Goal: Register for event/course

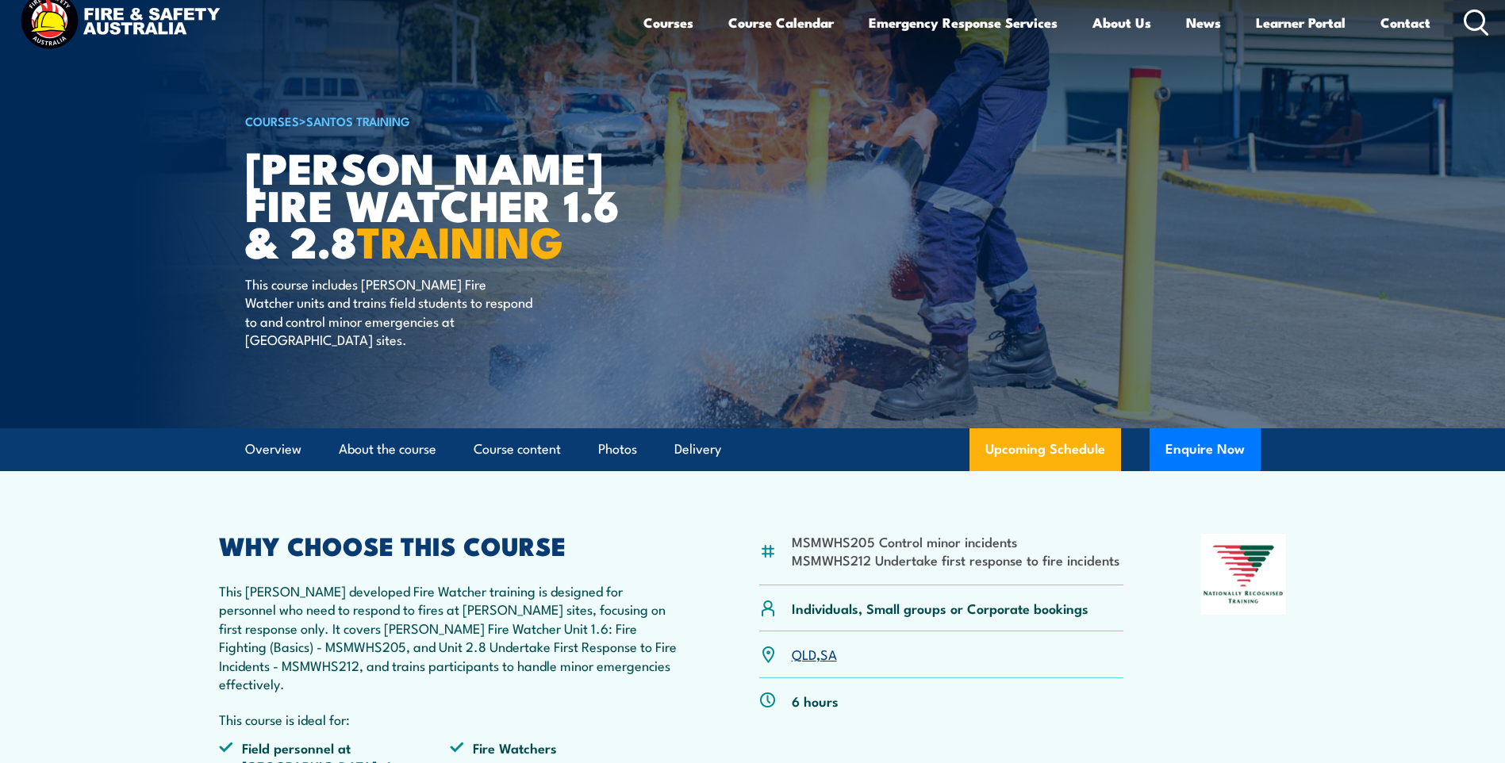
scroll to position [23, 0]
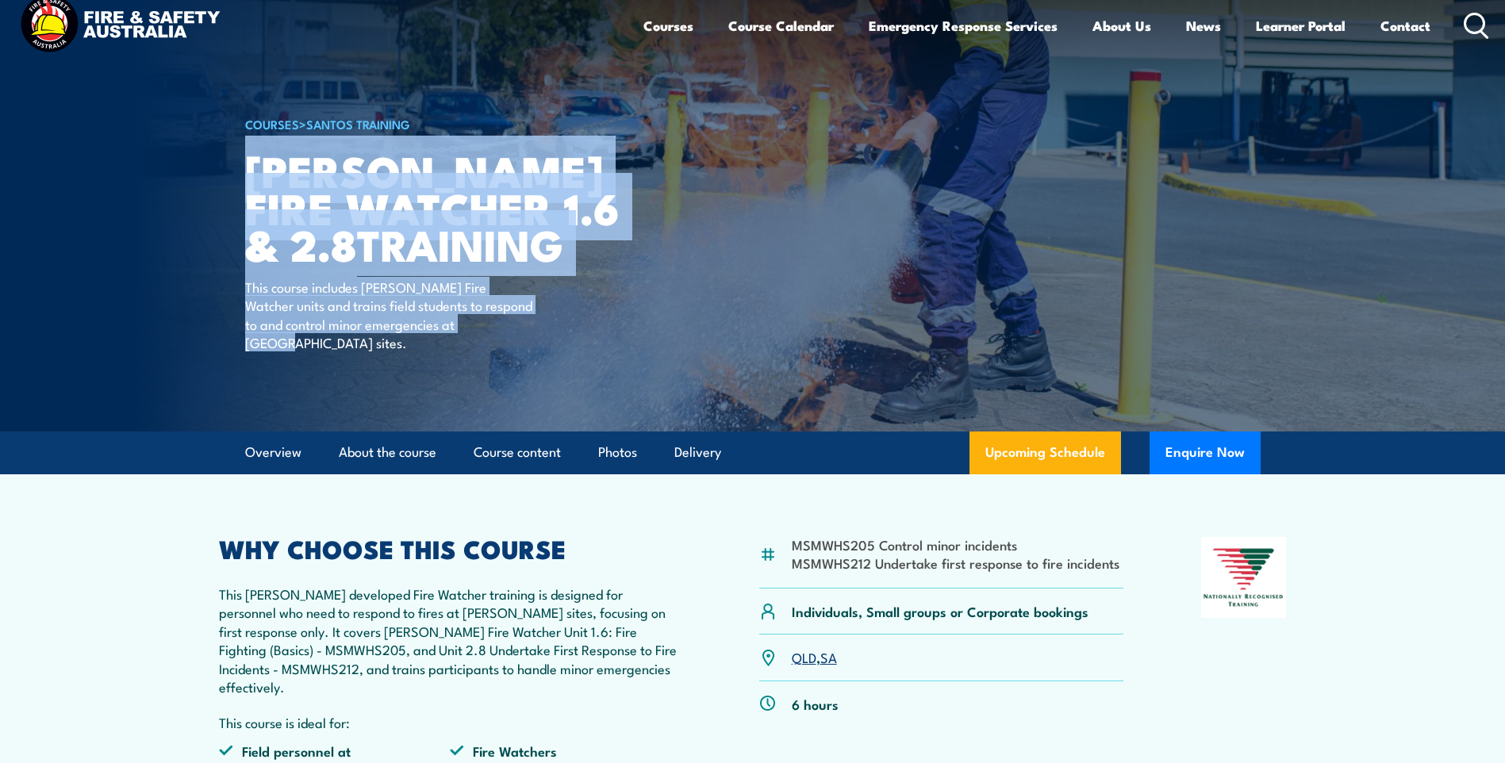
drag, startPoint x: 251, startPoint y: 167, endPoint x: 547, endPoint y: 356, distance: 351.0
click at [547, 356] on div "COURSES > [PERSON_NAME] Training [PERSON_NAME] Fire Watcher 1.6 & 2.8 TRAINING …" at bounding box center [441, 204] width 392 height 455
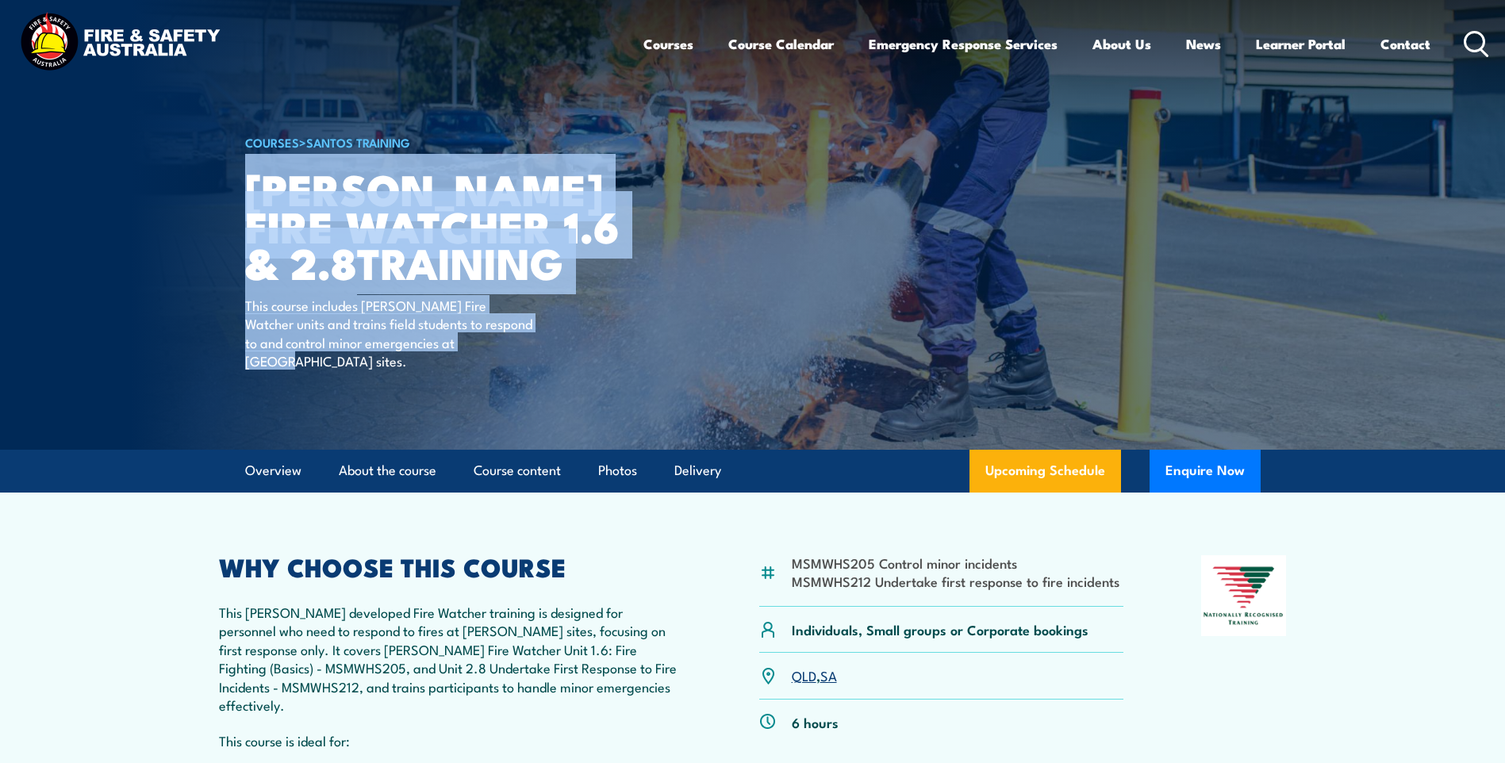
scroll to position [0, 0]
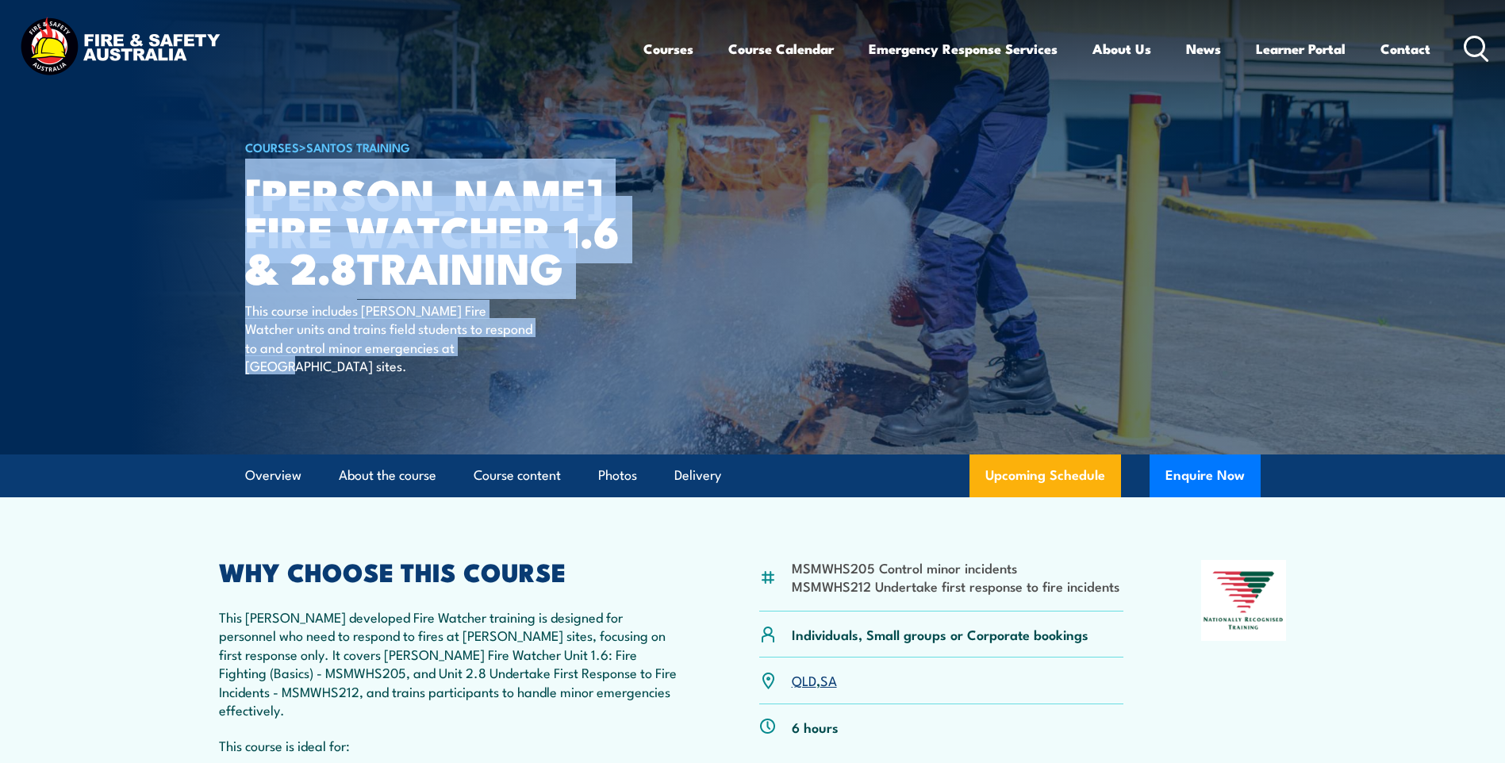
click at [815, 328] on article "COURSES > [PERSON_NAME] Training [PERSON_NAME] Fire Watcher 1.6 & 2.8 TRAINING …" at bounding box center [752, 227] width 1015 height 455
click at [860, 214] on article "COURSES > [PERSON_NAME] Training [PERSON_NAME] Fire Watcher 1.6 & 2.8 TRAINING …" at bounding box center [752, 227] width 1015 height 455
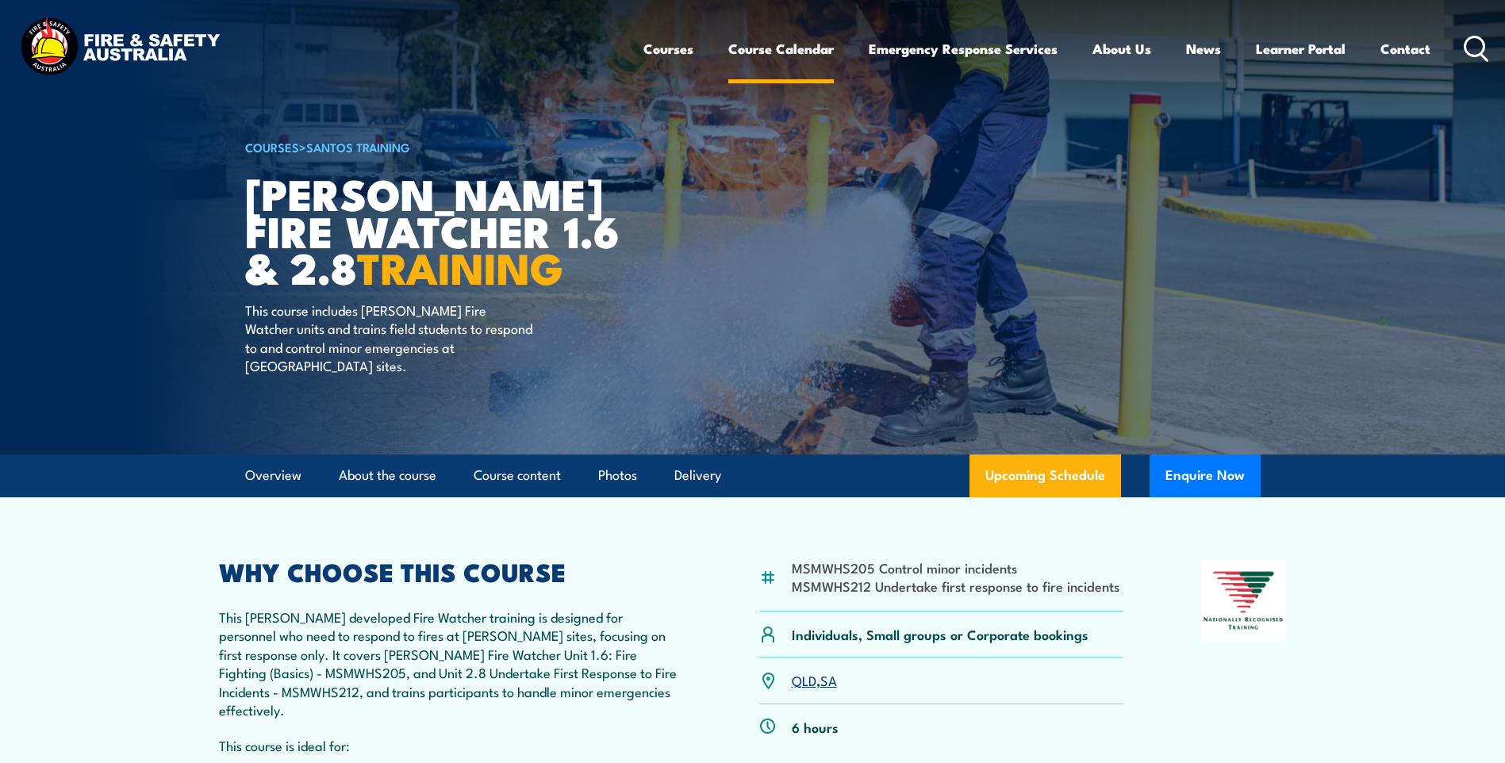
click at [777, 43] on link "Course Calendar" at bounding box center [781, 49] width 106 height 42
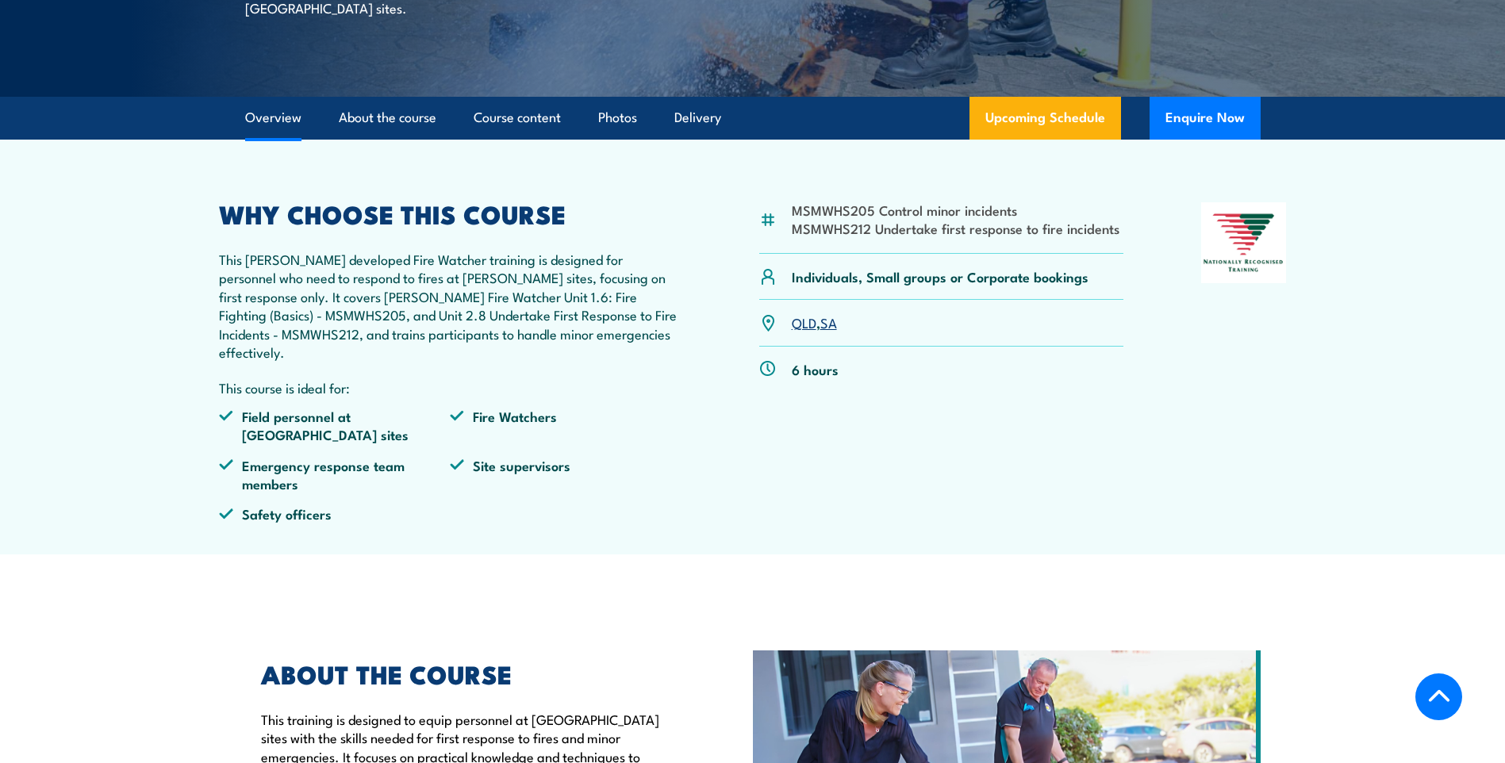
scroll to position [397, 0]
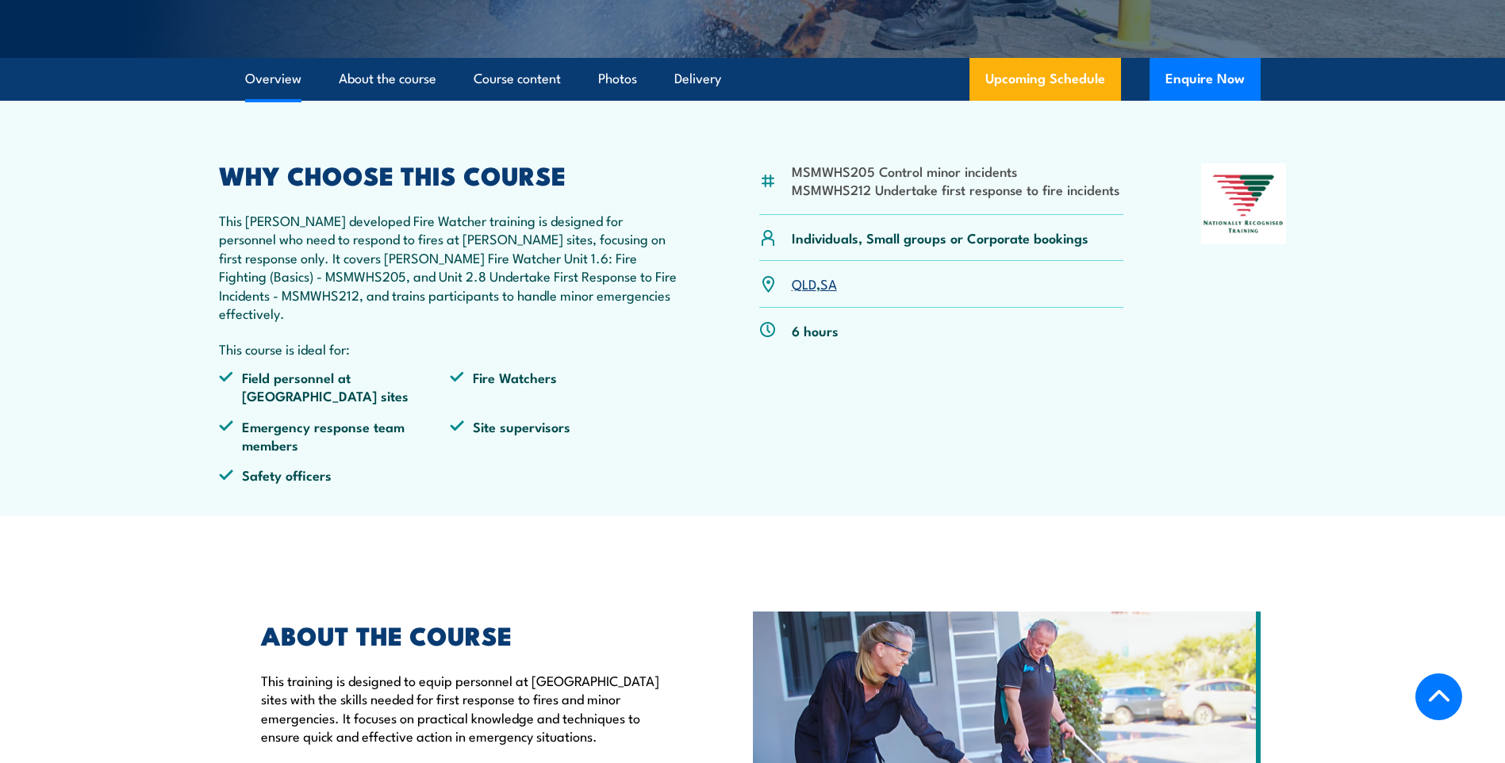
click at [804, 288] on link "QLD" at bounding box center [804, 283] width 25 height 19
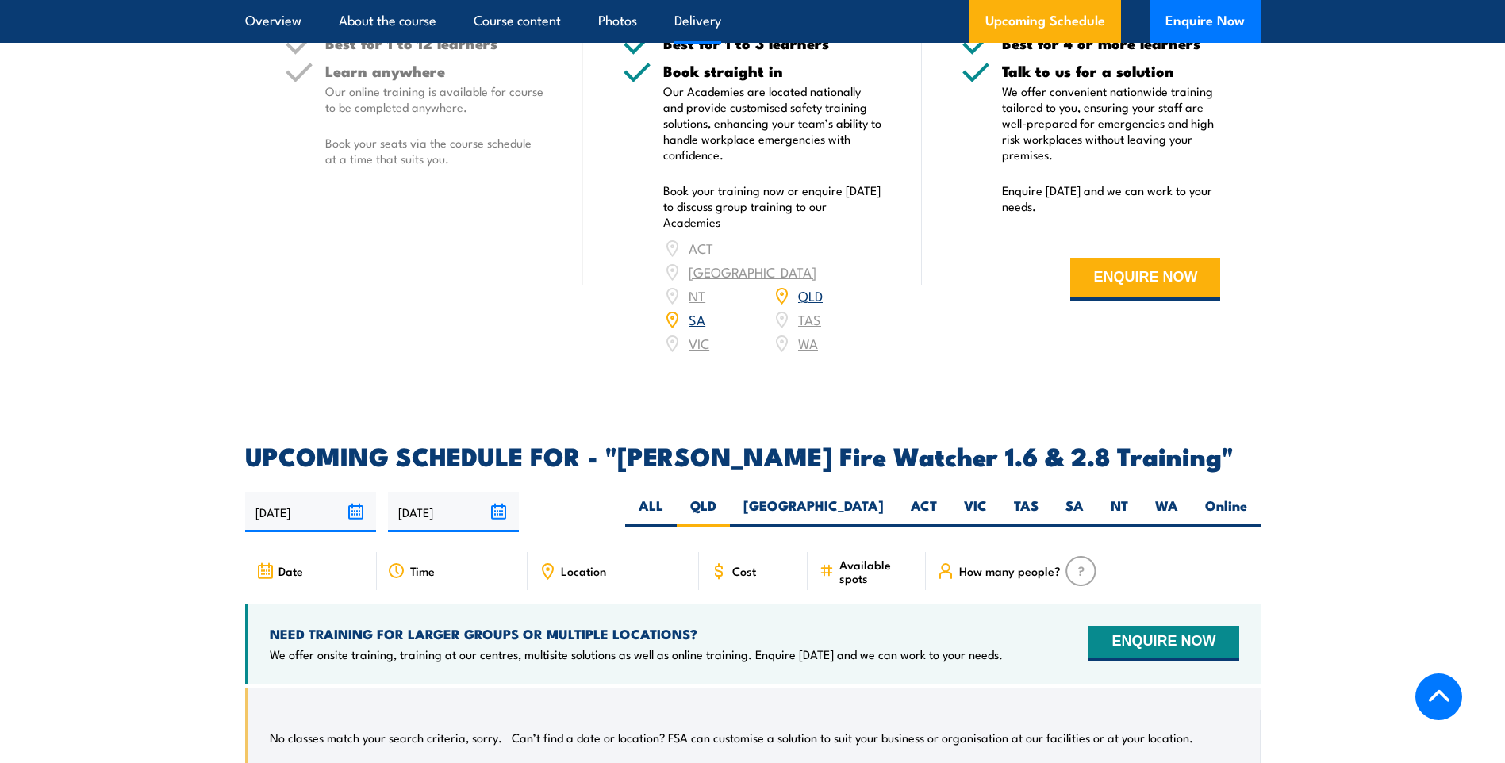
scroll to position [2009, 0]
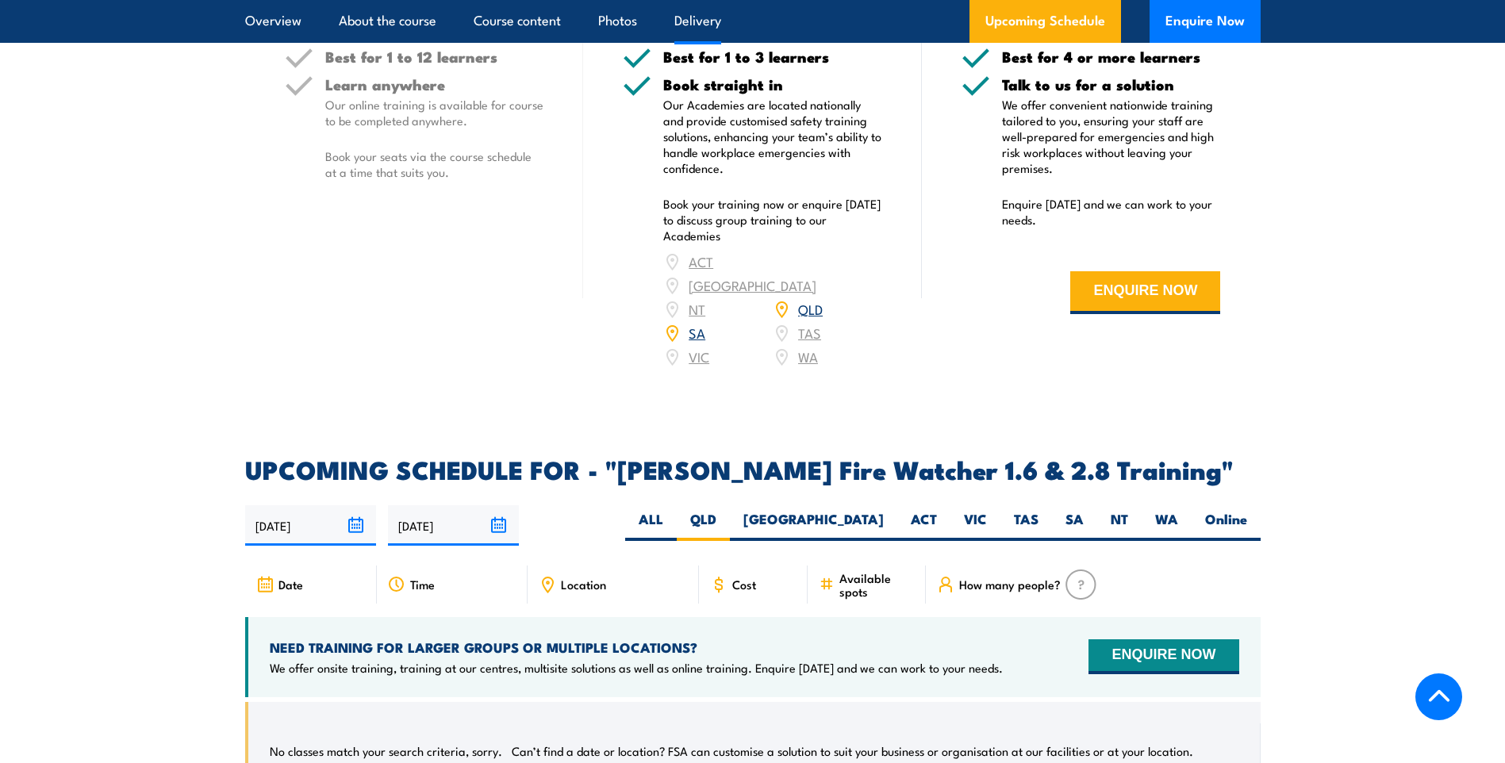
click at [282, 577] on span "Date" at bounding box center [290, 583] width 25 height 13
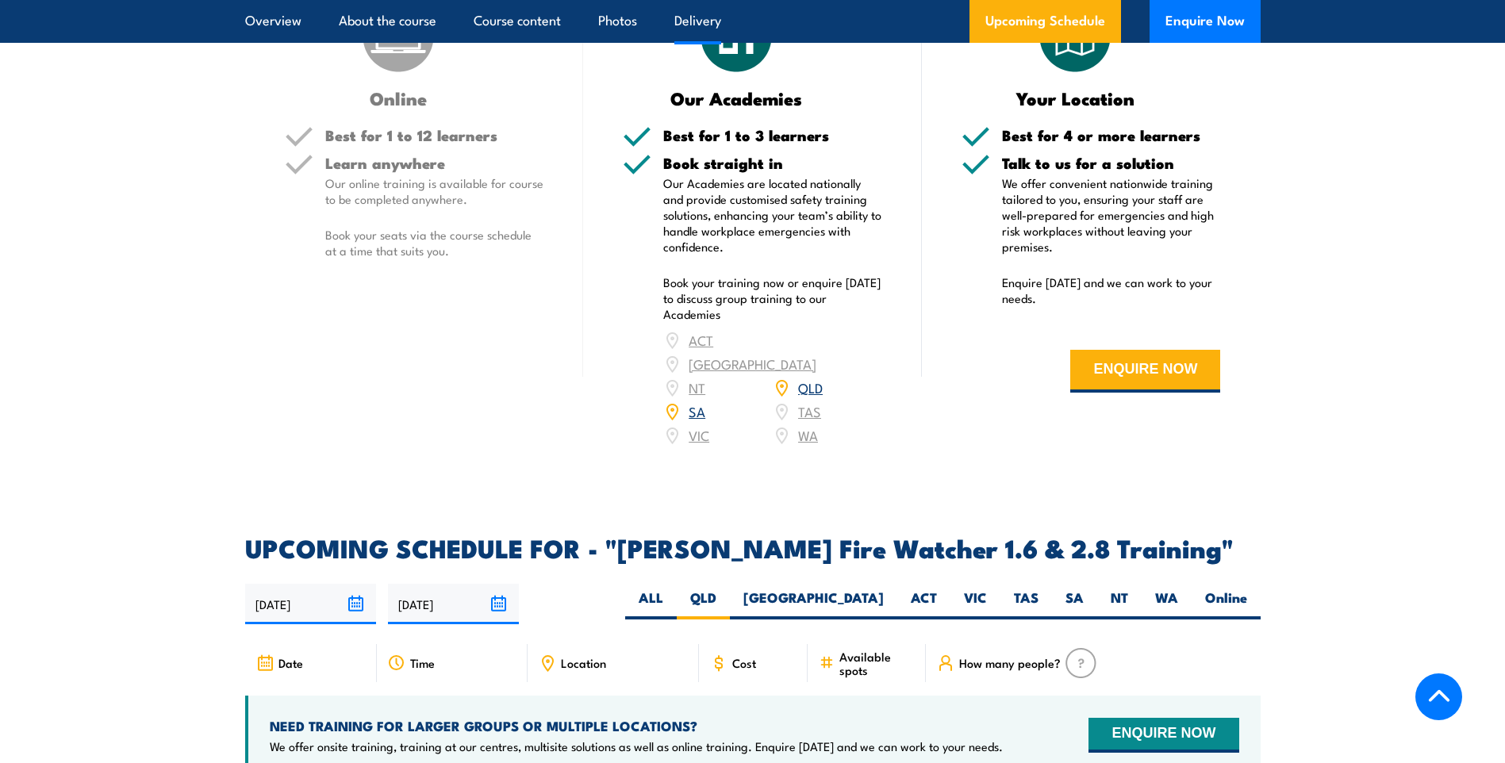
scroll to position [1930, 0]
click at [730, 589] on label "QLD" at bounding box center [703, 604] width 53 height 31
click at [727, 589] on input "QLD" at bounding box center [721, 594] width 10 height 10
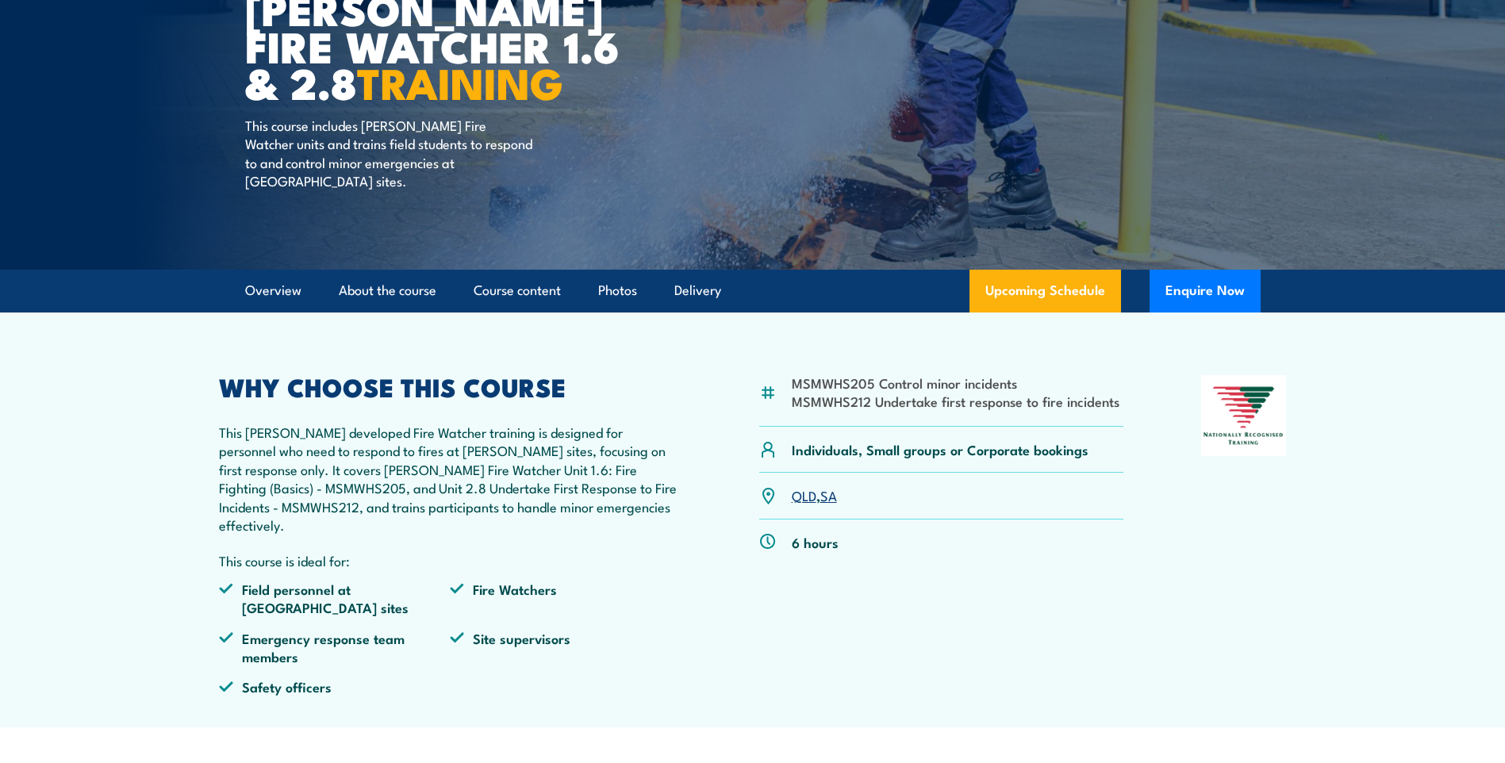
scroll to position [0, 0]
